Goal: Task Accomplishment & Management: Manage account settings

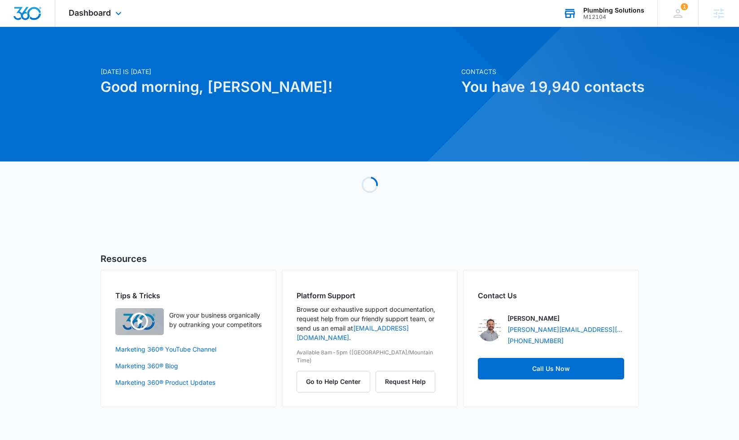
click at [614, 22] on div "Plumbing Solutions M12104 Your Accounts View All" at bounding box center [603, 13] width 108 height 26
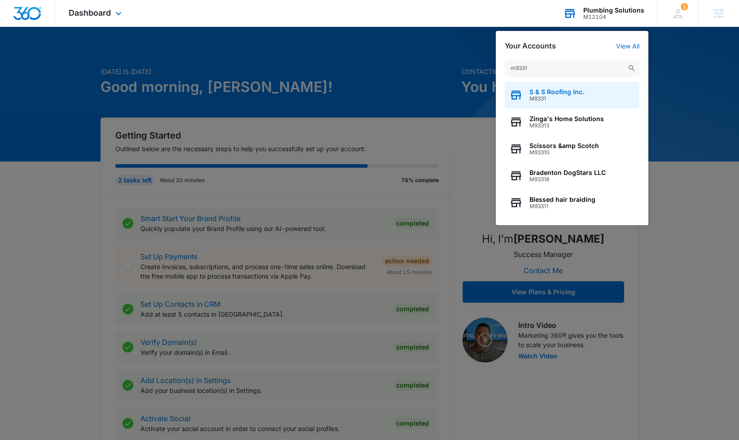
type input "m9331"
click at [585, 95] on div "S & S Roofing Inc. M9331" at bounding box center [572, 95] width 135 height 27
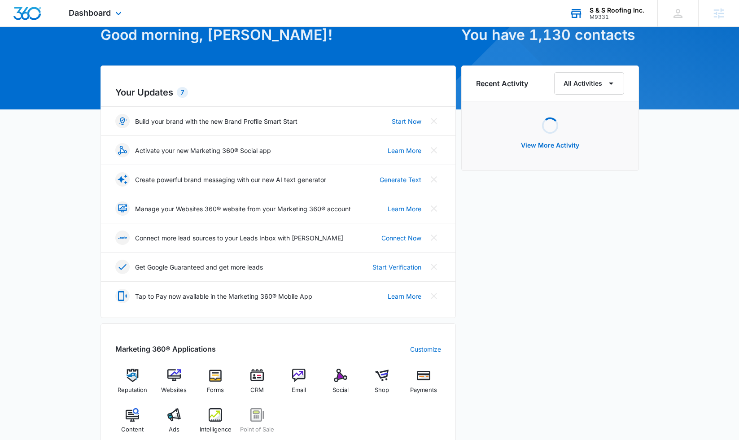
scroll to position [64, 0]
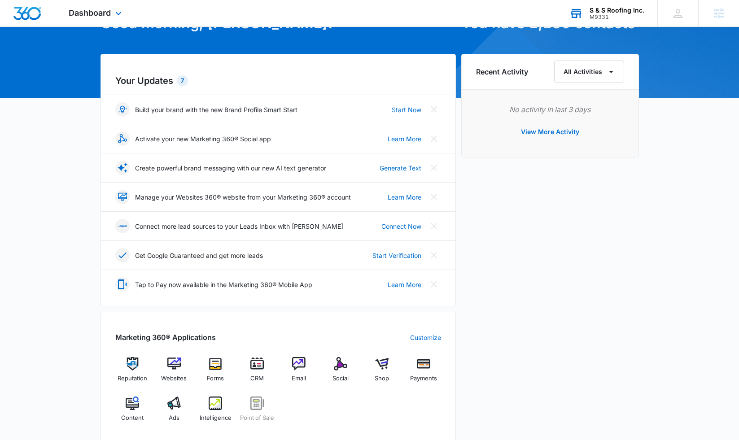
drag, startPoint x: 340, startPoint y: 370, endPoint x: 303, endPoint y: 350, distance: 42.4
click at [340, 370] on img at bounding box center [340, 363] width 13 height 13
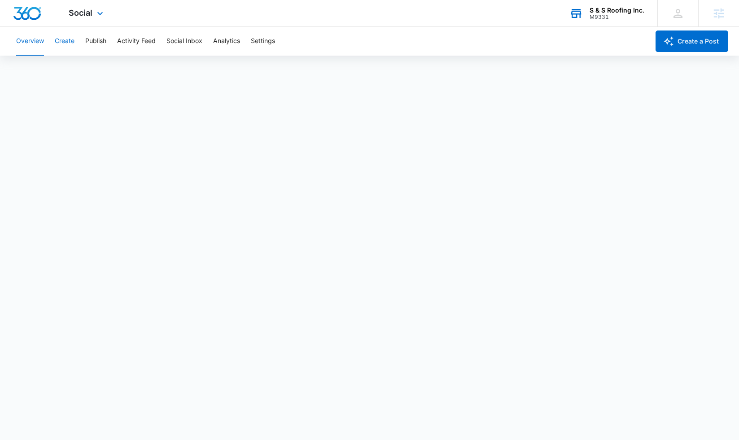
click at [64, 41] on button "Create" at bounding box center [65, 41] width 20 height 29
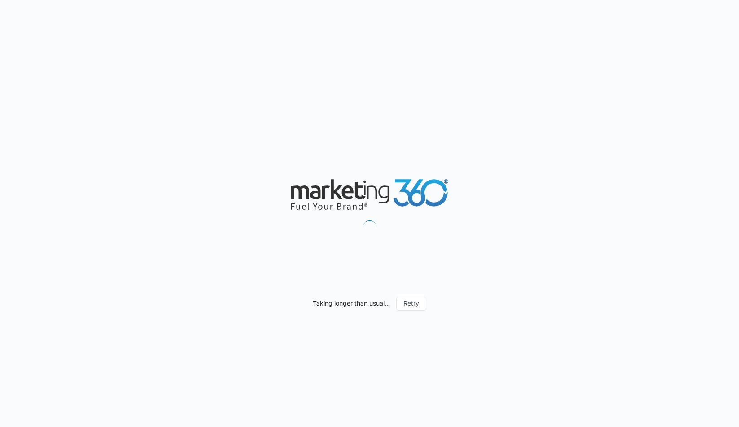
type input "[DATE]"
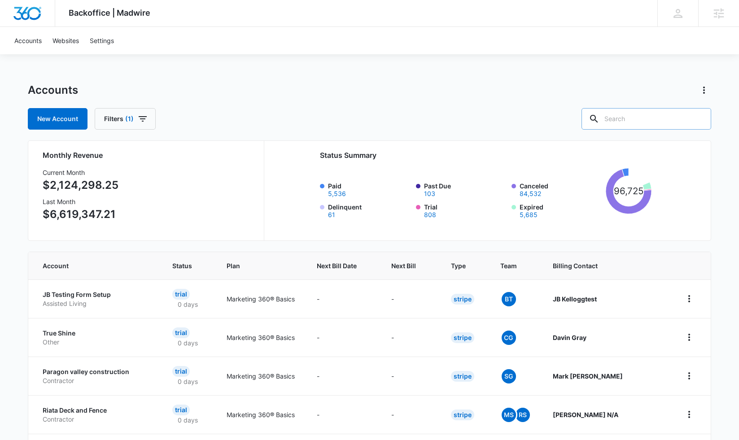
click at [650, 116] on input "text" at bounding box center [646, 119] width 130 height 22
type input "contractors net"
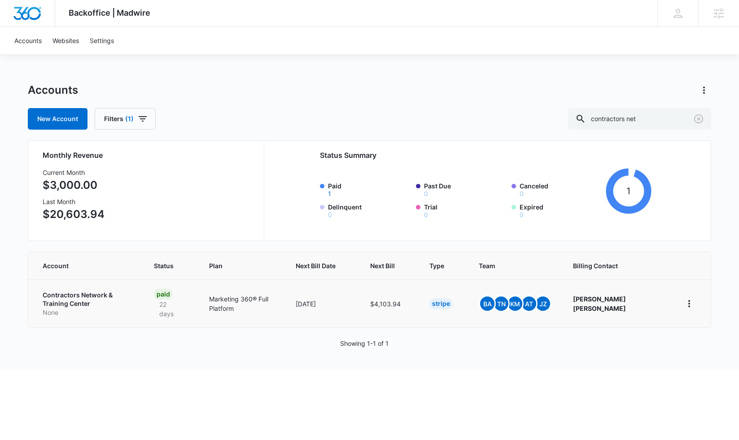
click at [96, 289] on td "Contractors Network & Training Center None" at bounding box center [85, 303] width 115 height 48
click at [92, 295] on p "Contractors Network & Training Center" at bounding box center [88, 299] width 90 height 17
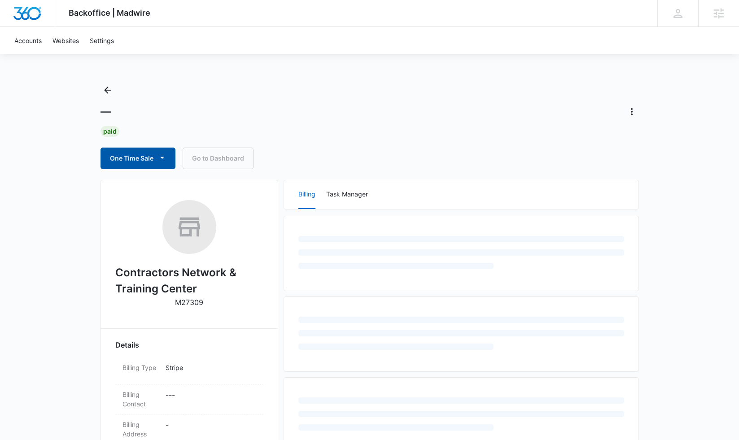
click at [122, 157] on button "One Time Sale" at bounding box center [137, 159] width 75 height 22
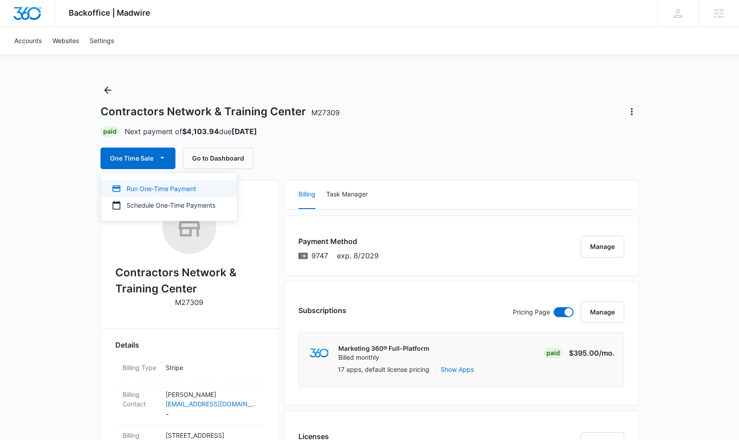
click at [139, 188] on div "Run One-Time Payment" at bounding box center [164, 188] width 104 height 9
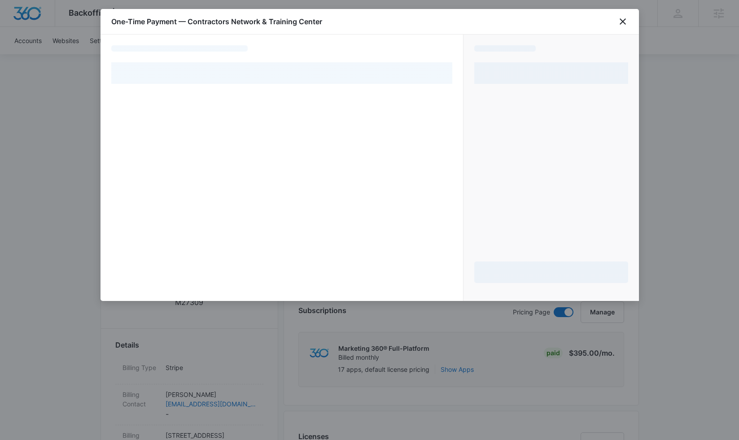
select select "pm_1QYESWA4n8RTgNjUTnaRuYcL"
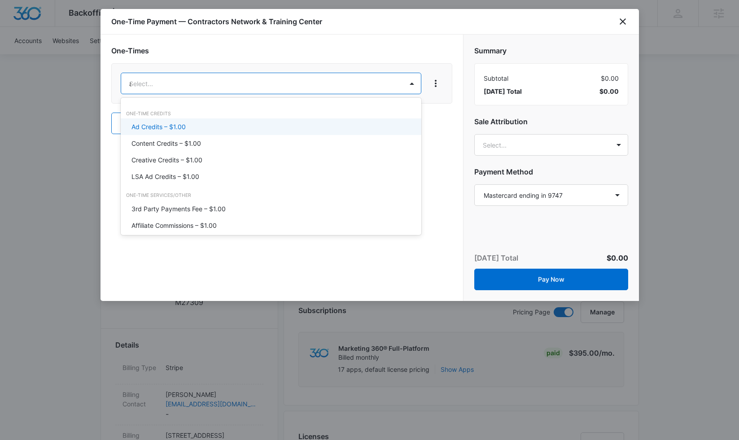
type input "ad"
click at [248, 128] on div "Ad Credits – $1.00" at bounding box center [269, 126] width 277 height 9
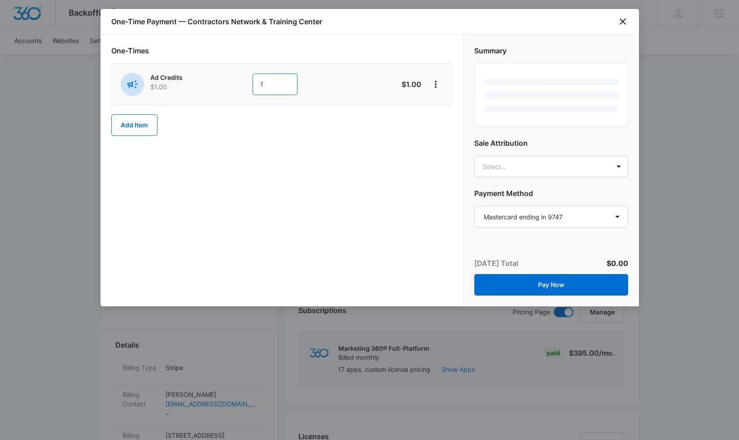
click at [282, 83] on input "1" at bounding box center [275, 85] width 45 height 22
type input "2140"
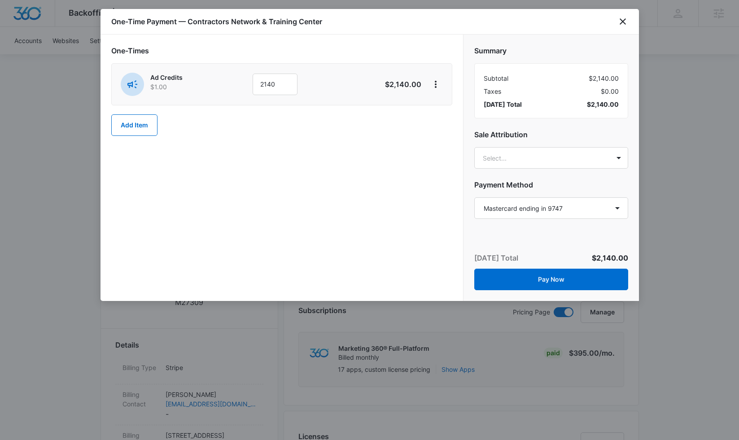
click at [301, 152] on div "One-Times Ad Credits $1.00 2140 $2,140.00 Add Item" at bounding box center [281, 168] width 362 height 266
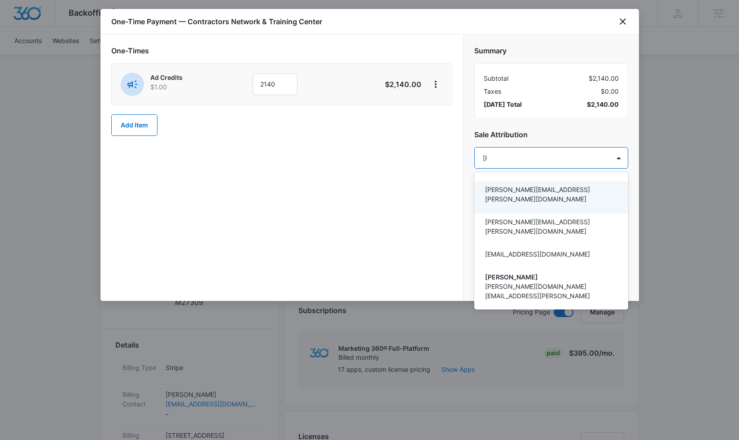
type input "tomm"
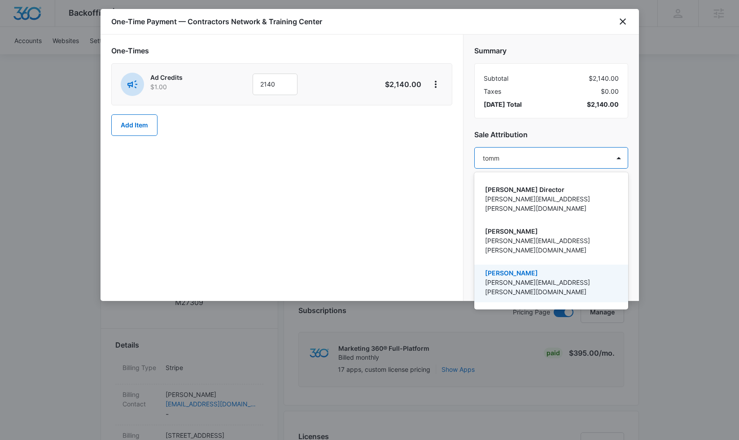
click at [533, 278] on p "[PERSON_NAME][EMAIL_ADDRESS][PERSON_NAME][DOMAIN_NAME]" at bounding box center [550, 287] width 131 height 19
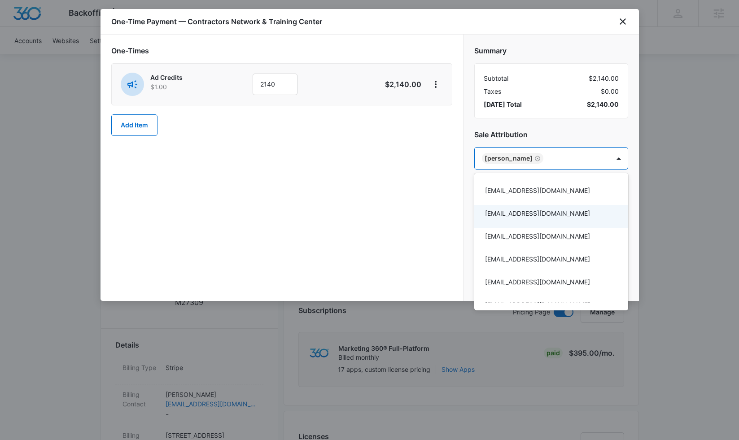
click at [413, 166] on div at bounding box center [369, 220] width 739 height 440
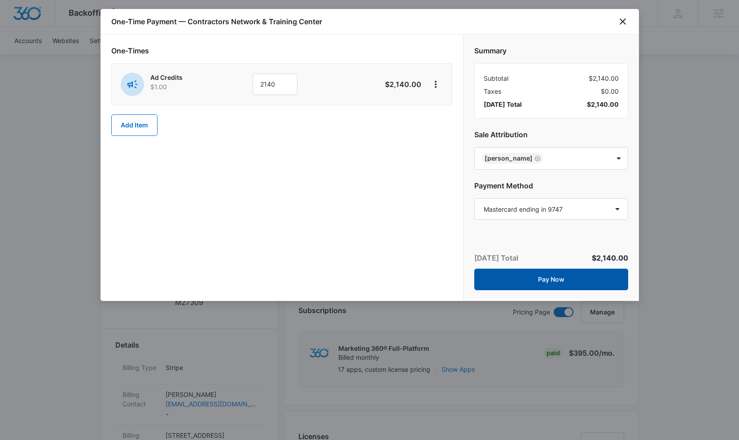
click at [547, 280] on button "Pay Now" at bounding box center [551, 280] width 154 height 22
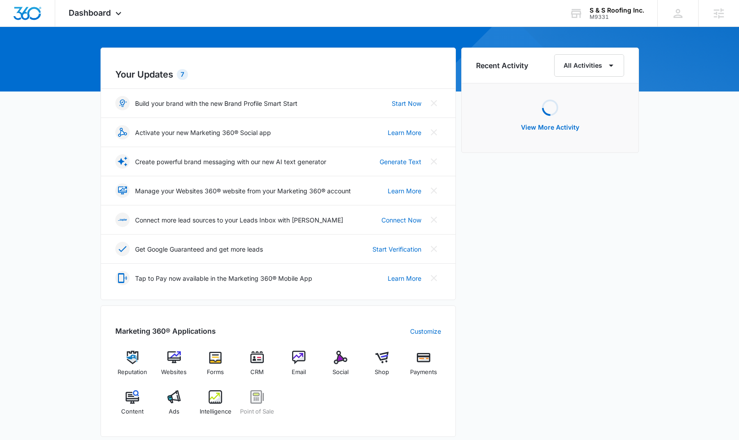
scroll to position [92, 0]
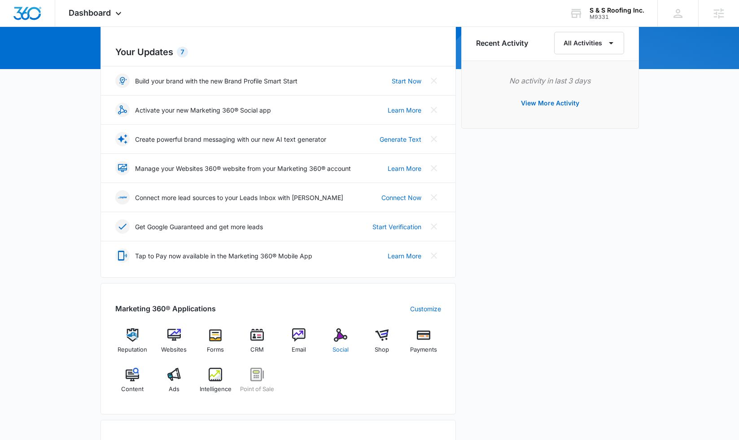
click at [339, 333] on img at bounding box center [340, 334] width 13 height 13
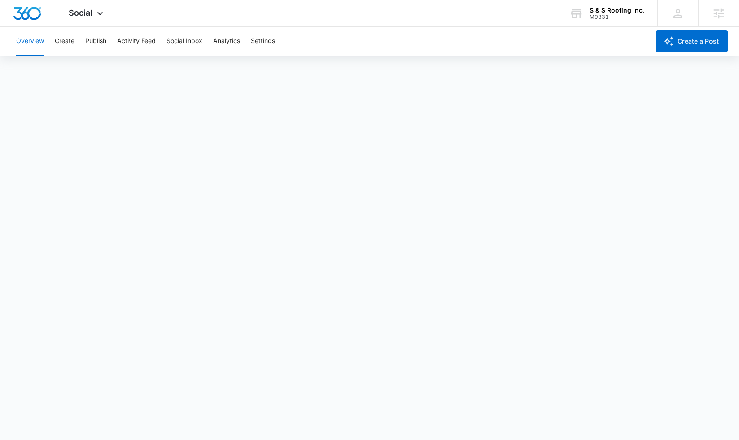
click at [65, 41] on button "Create" at bounding box center [65, 41] width 20 height 29
click at [96, 67] on button "Approvals" at bounding box center [88, 68] width 30 height 25
click at [45, 68] on button "Content Library" at bounding box center [39, 68] width 46 height 25
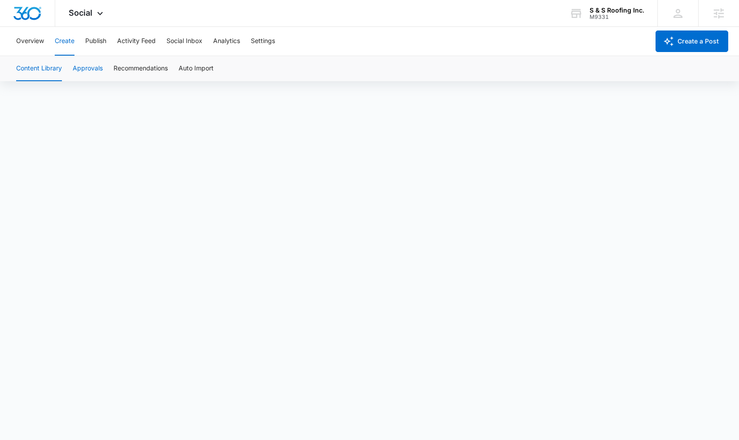
scroll to position [6, 0]
click at [101, 74] on button "Approvals" at bounding box center [88, 68] width 30 height 25
click at [45, 72] on button "Content Library" at bounding box center [39, 68] width 46 height 25
drag, startPoint x: 87, startPoint y: 57, endPoint x: 87, endPoint y: 66, distance: 8.5
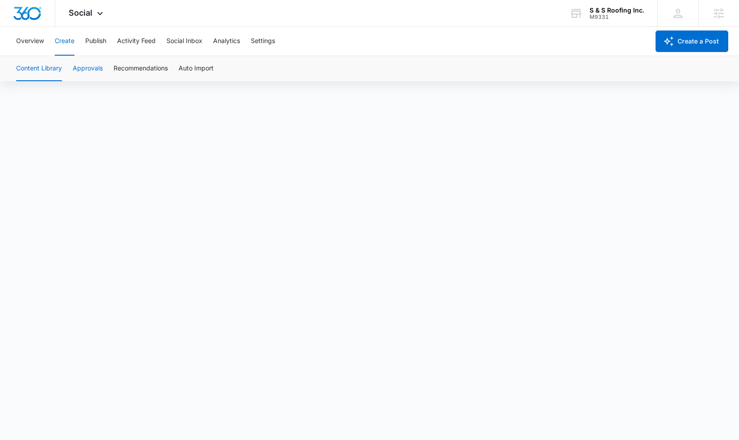
click at [87, 61] on button "Approvals" at bounding box center [88, 68] width 30 height 25
click at [86, 68] on button "Approvals" at bounding box center [88, 68] width 30 height 25
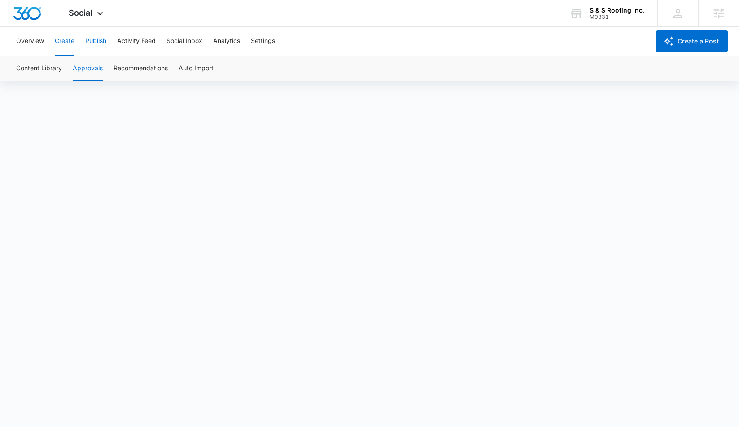
click at [100, 40] on button "Publish" at bounding box center [95, 41] width 21 height 29
click at [69, 70] on button "Schedules" at bounding box center [68, 68] width 31 height 25
click at [29, 71] on button "Calendar" at bounding box center [29, 68] width 26 height 25
click at [82, 70] on button "Schedules" at bounding box center [68, 68] width 31 height 25
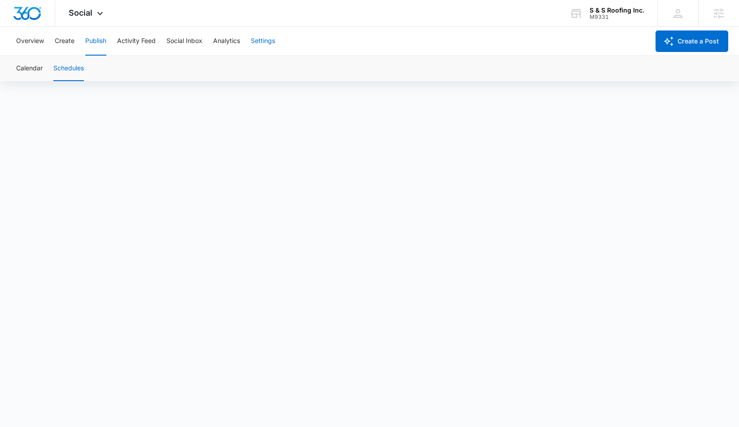
click at [275, 38] on button "Settings" at bounding box center [263, 41] width 24 height 29
click at [185, 40] on button "Social Inbox" at bounding box center [184, 41] width 36 height 29
click at [151, 40] on button "Activity Feed" at bounding box center [136, 41] width 39 height 29
click at [91, 40] on button "Publish" at bounding box center [95, 41] width 21 height 29
click at [73, 68] on button "Schedules" at bounding box center [68, 68] width 31 height 25
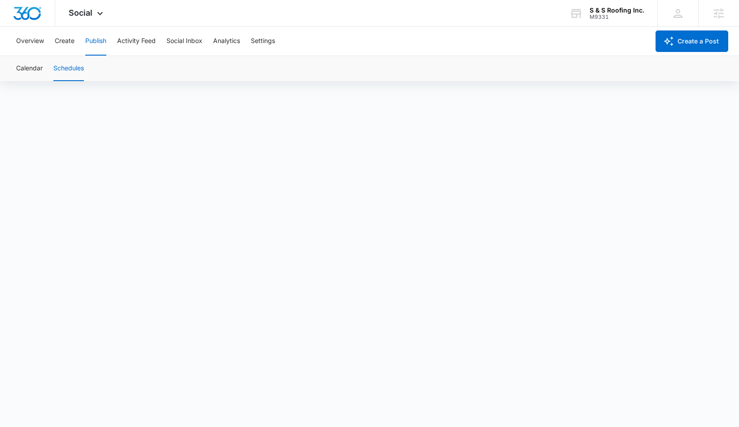
scroll to position [6, 0]
click at [138, 42] on button "Activity Feed" at bounding box center [136, 41] width 39 height 29
click at [66, 40] on button "Create" at bounding box center [65, 41] width 20 height 29
click at [96, 71] on button "Approvals" at bounding box center [88, 68] width 30 height 25
click at [35, 44] on button "Overview" at bounding box center [30, 41] width 28 height 29
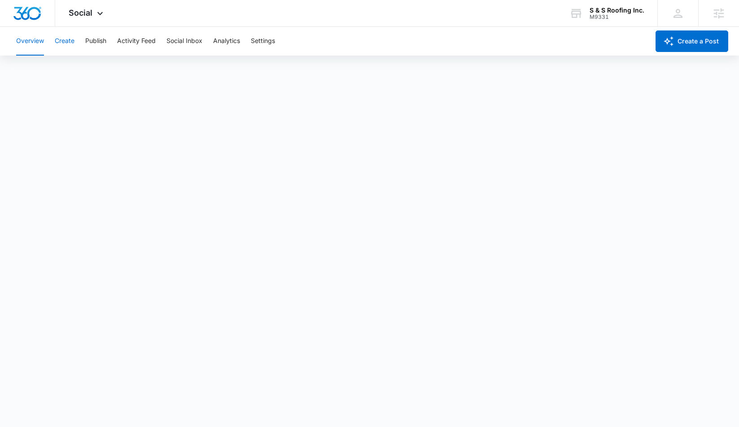
click at [63, 39] on button "Create" at bounding box center [65, 41] width 20 height 29
click at [94, 42] on button "Publish" at bounding box center [95, 41] width 21 height 29
click at [70, 70] on button "Schedules" at bounding box center [68, 68] width 31 height 25
click at [35, 71] on button "Calendar" at bounding box center [29, 68] width 26 height 25
click at [134, 40] on button "Activity Feed" at bounding box center [136, 41] width 39 height 29
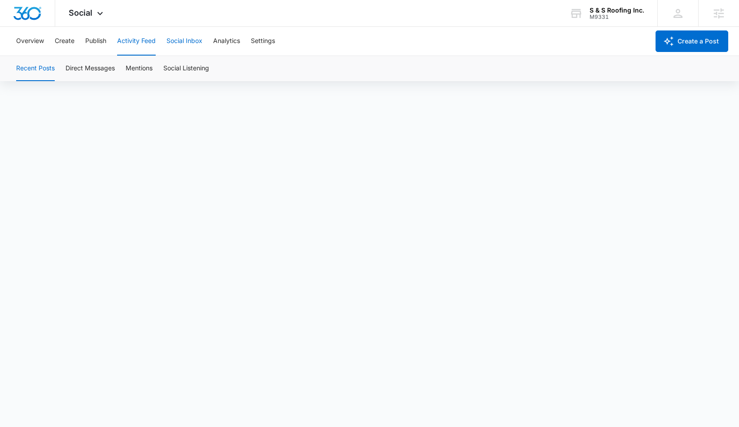
click at [180, 41] on button "Social Inbox" at bounding box center [184, 41] width 36 height 29
click at [231, 39] on button "Analytics" at bounding box center [226, 41] width 27 height 29
click at [270, 40] on button "Settings" at bounding box center [263, 41] width 24 height 29
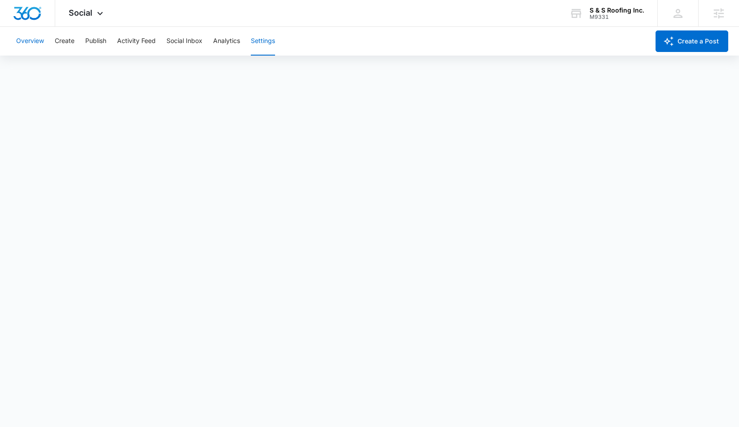
click at [43, 42] on button "Overview" at bounding box center [30, 41] width 28 height 29
click at [68, 40] on button "Create" at bounding box center [65, 41] width 20 height 29
click at [201, 74] on button "Auto Import" at bounding box center [196, 68] width 35 height 25
click at [153, 70] on button "Recommendations" at bounding box center [140, 68] width 54 height 25
click at [87, 68] on button "Approvals" at bounding box center [88, 68] width 30 height 25
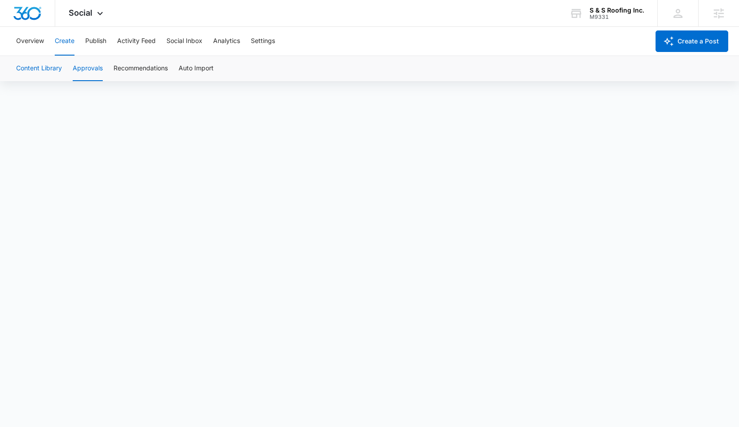
click at [27, 70] on button "Content Library" at bounding box center [39, 68] width 46 height 25
click at [135, 41] on button "Activity Feed" at bounding box center [136, 41] width 39 height 29
click at [87, 41] on button "Publish" at bounding box center [95, 41] width 21 height 29
click at [57, 40] on button "Create" at bounding box center [65, 41] width 20 height 29
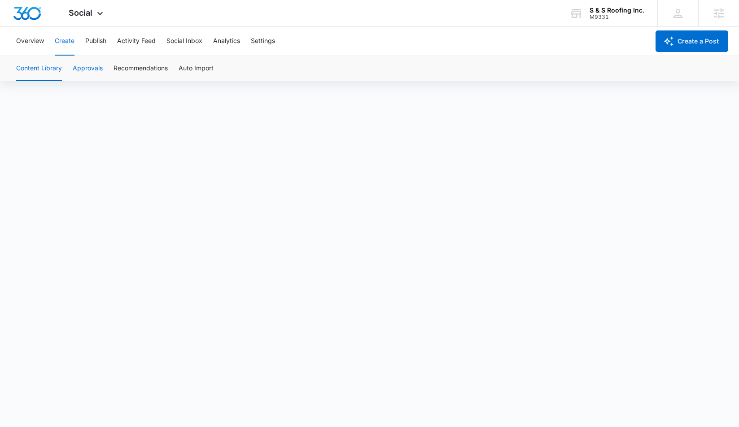
click at [79, 67] on button "Approvals" at bounding box center [88, 68] width 30 height 25
